Goal: Transaction & Acquisition: Purchase product/service

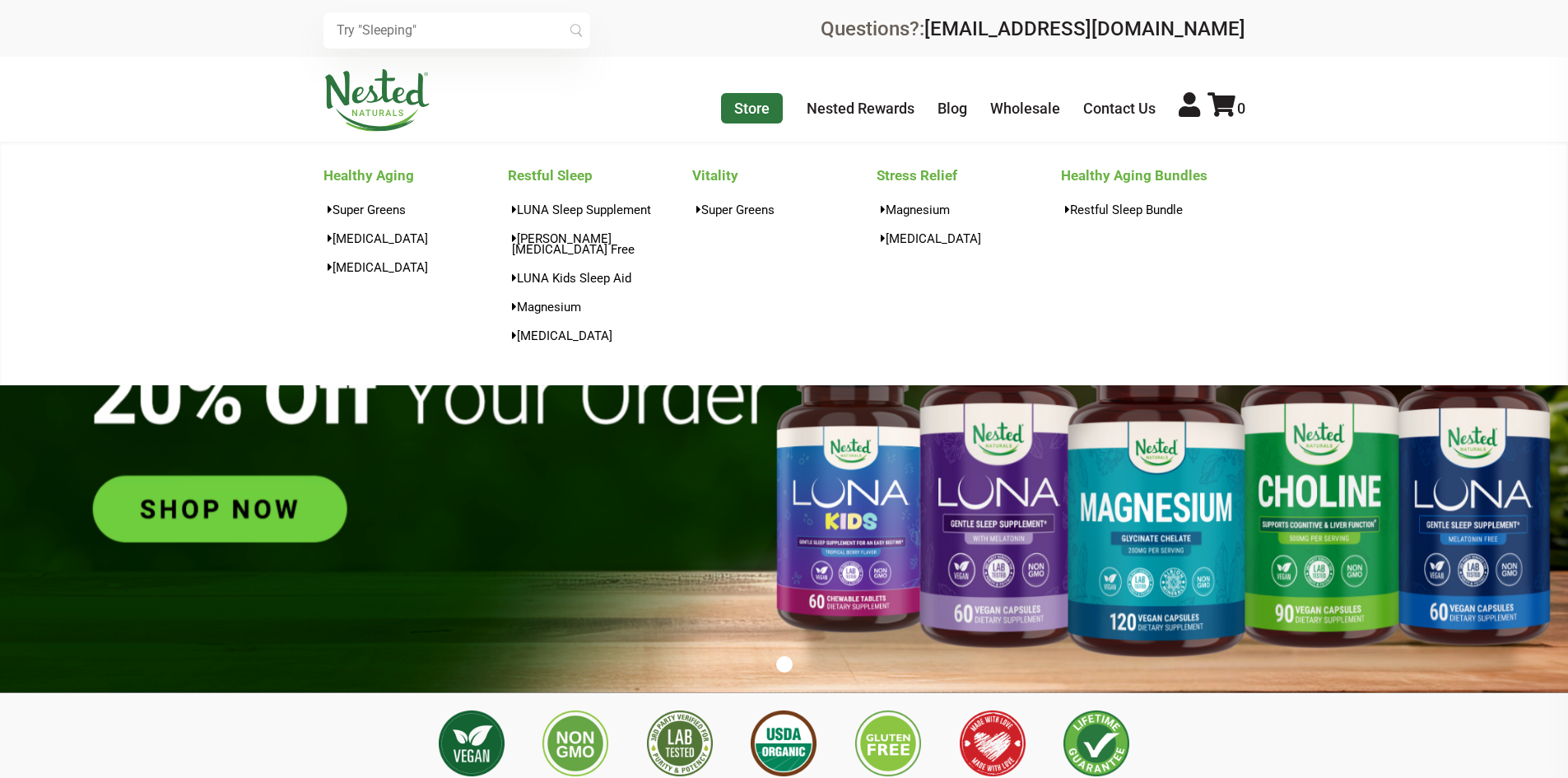
scroll to position [0, 289]
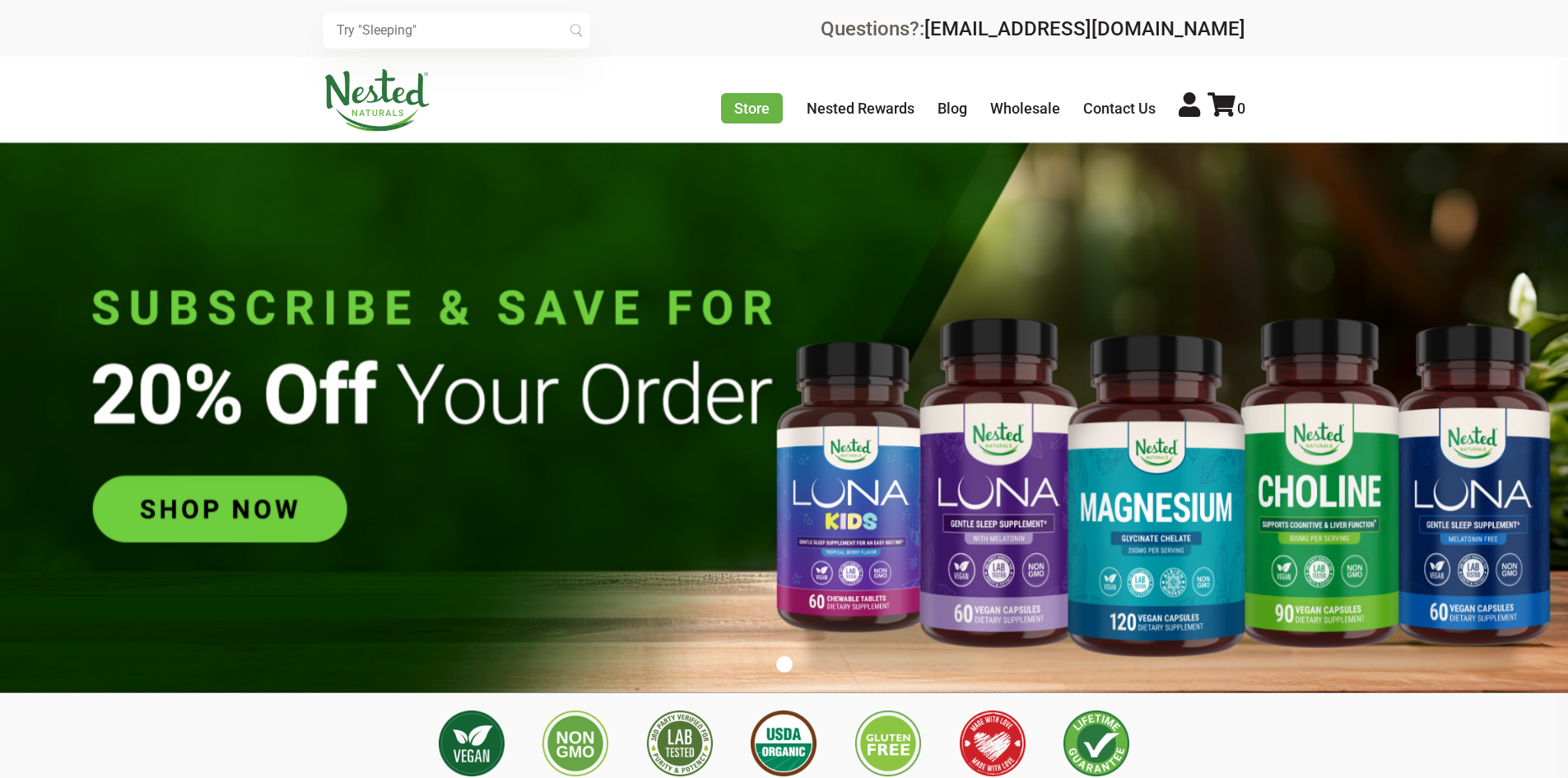
click at [446, 32] on input "text" at bounding box center [457, 30] width 266 height 36
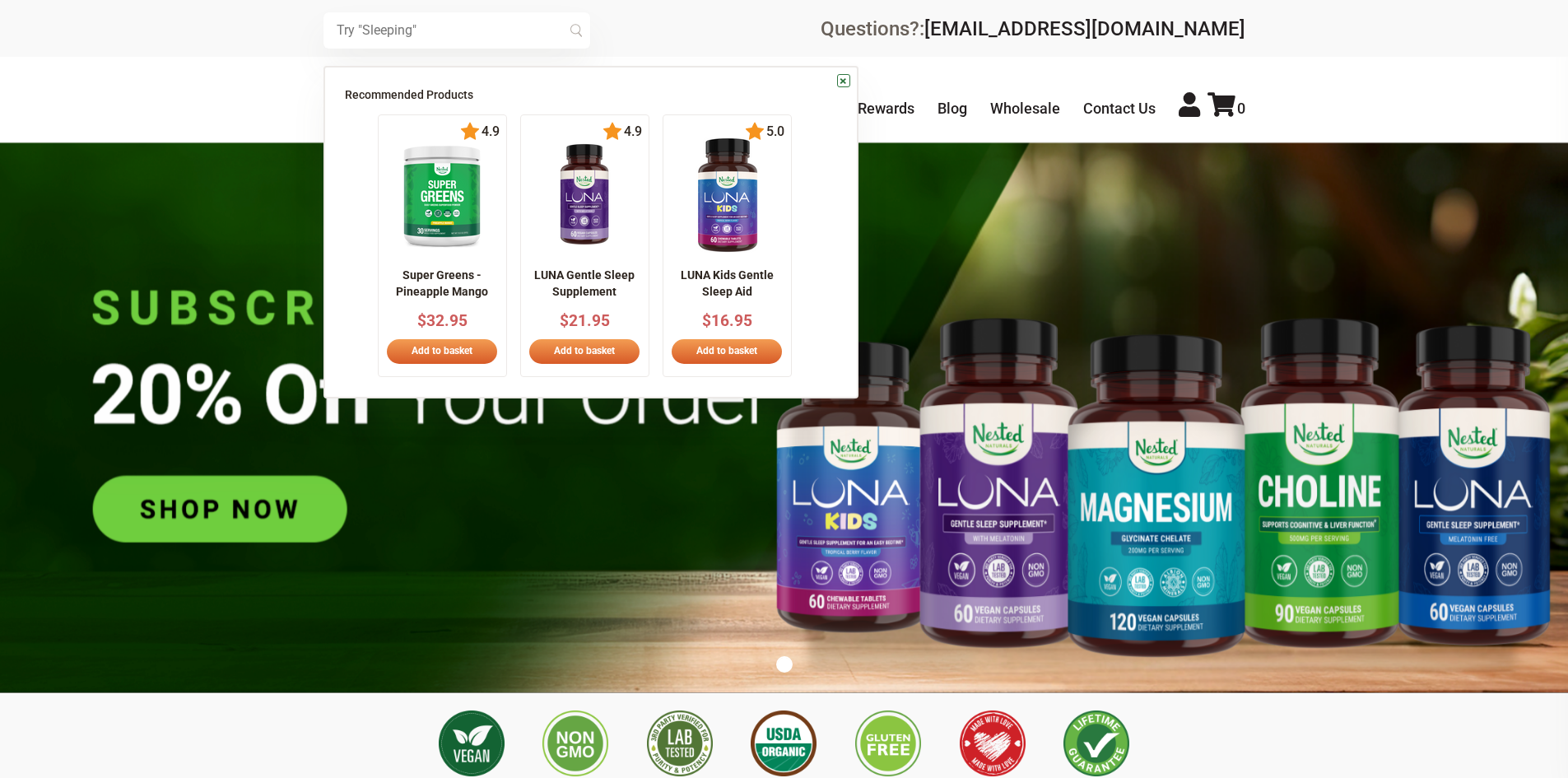
paste input "Nested Naturals Liposomal [MEDICAL_DATA]"
type input "Nested Naturals Liposomal [MEDICAL_DATA]"
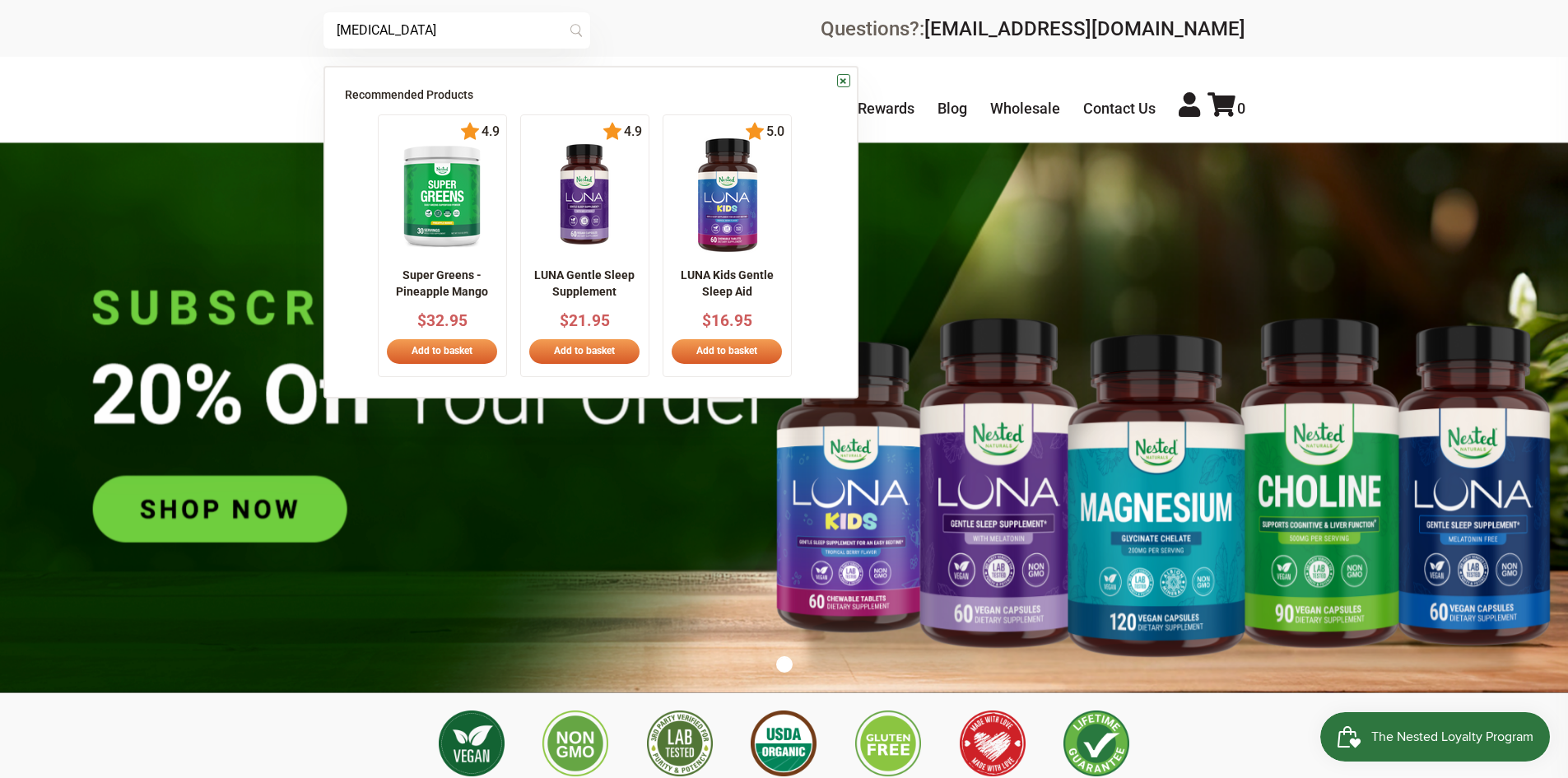
scroll to position [0, 579]
type input "[MEDICAL_DATA]"
